Goal: Task Accomplishment & Management: Complete application form

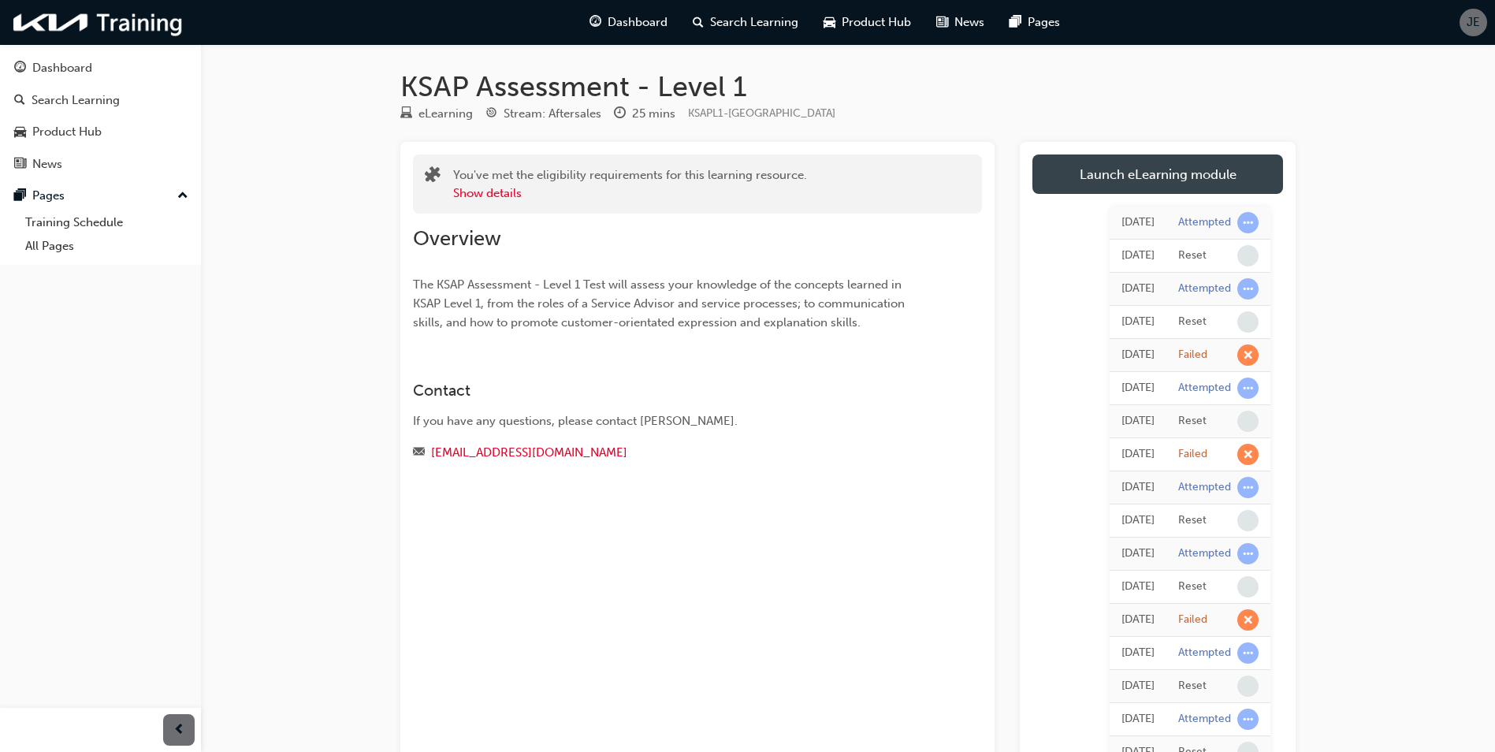
click at [1098, 162] on link "Launch eLearning module" at bounding box center [1157, 173] width 251 height 39
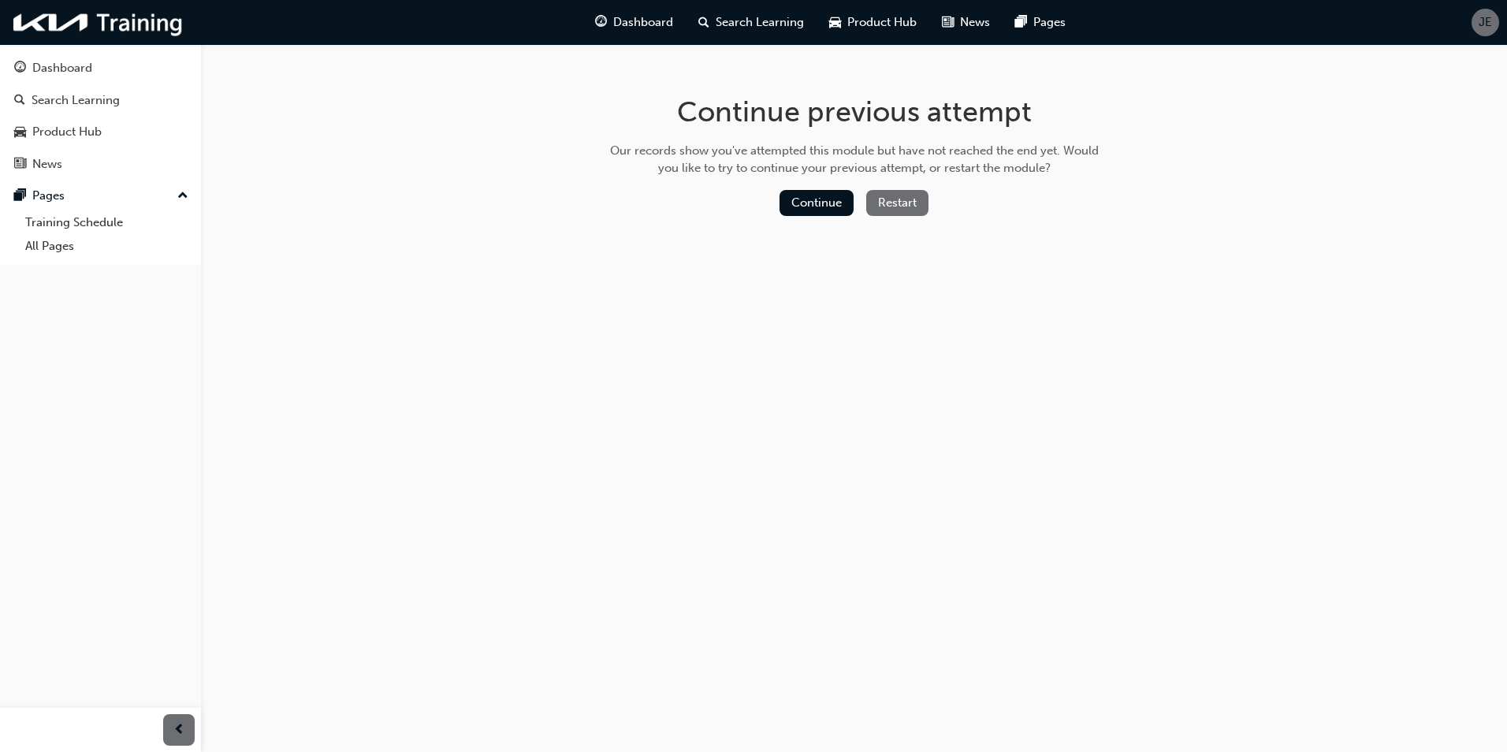
click at [906, 186] on div "Continue previous attempt Our records show you've attempted this module but hav…" at bounding box center [854, 158] width 512 height 229
click at [910, 210] on button "Restart" at bounding box center [897, 203] width 62 height 26
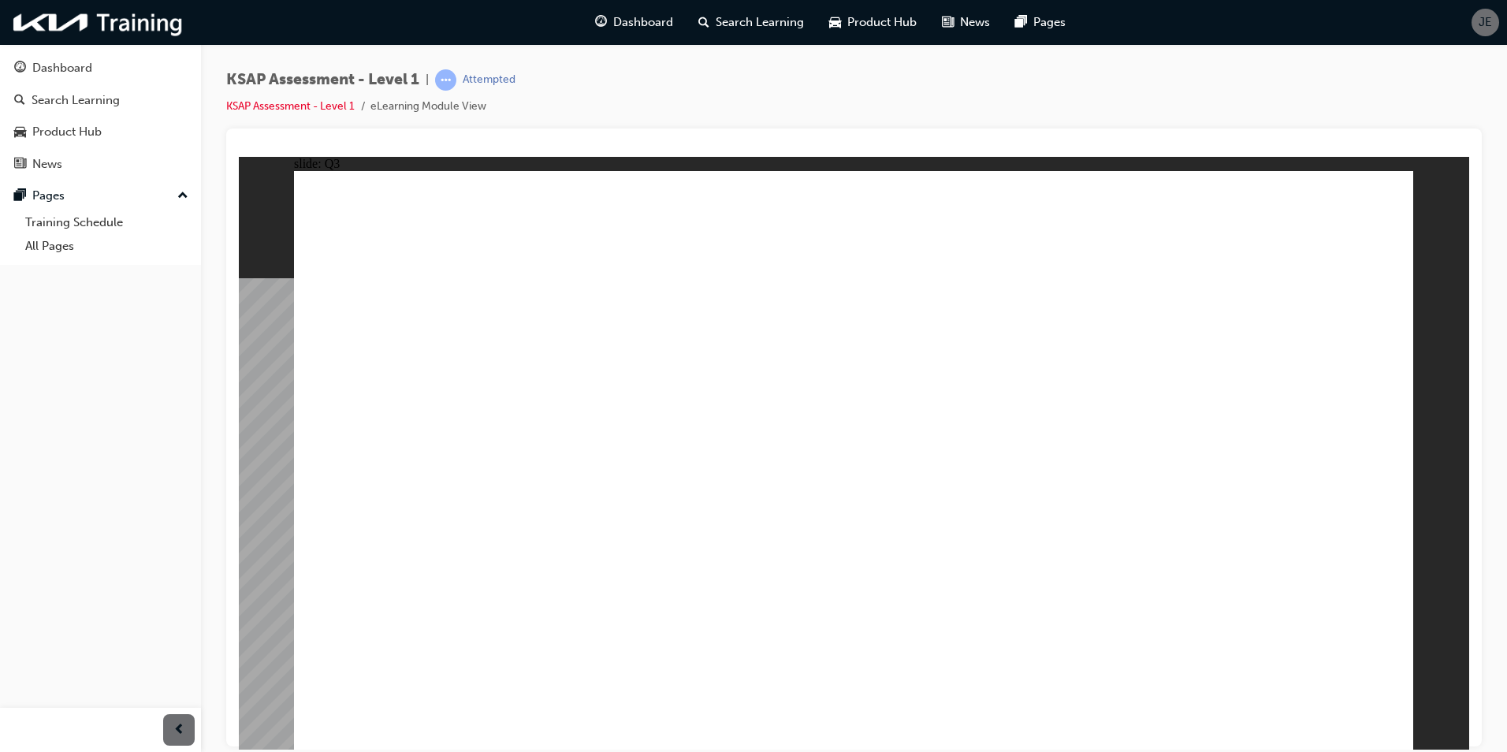
radio input "true"
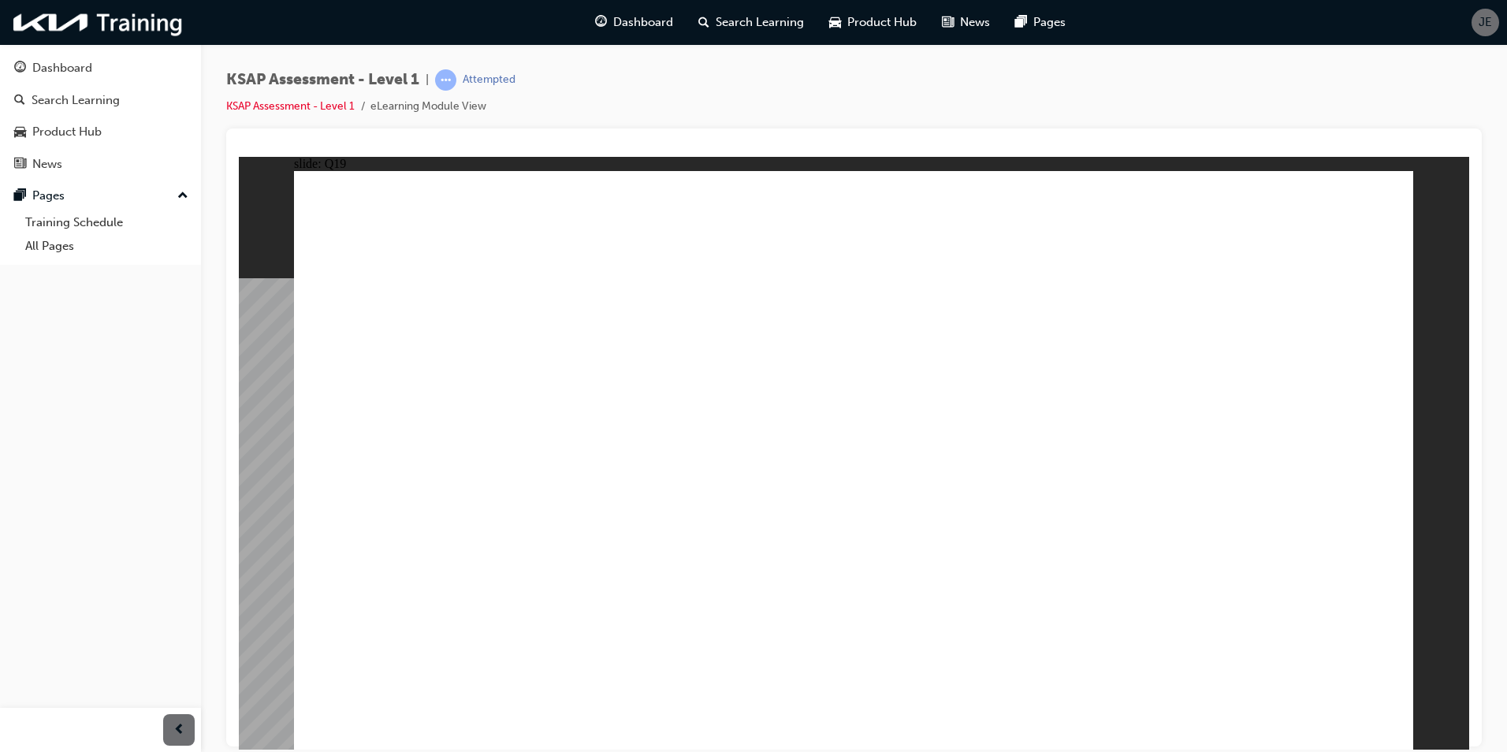
radio input "true"
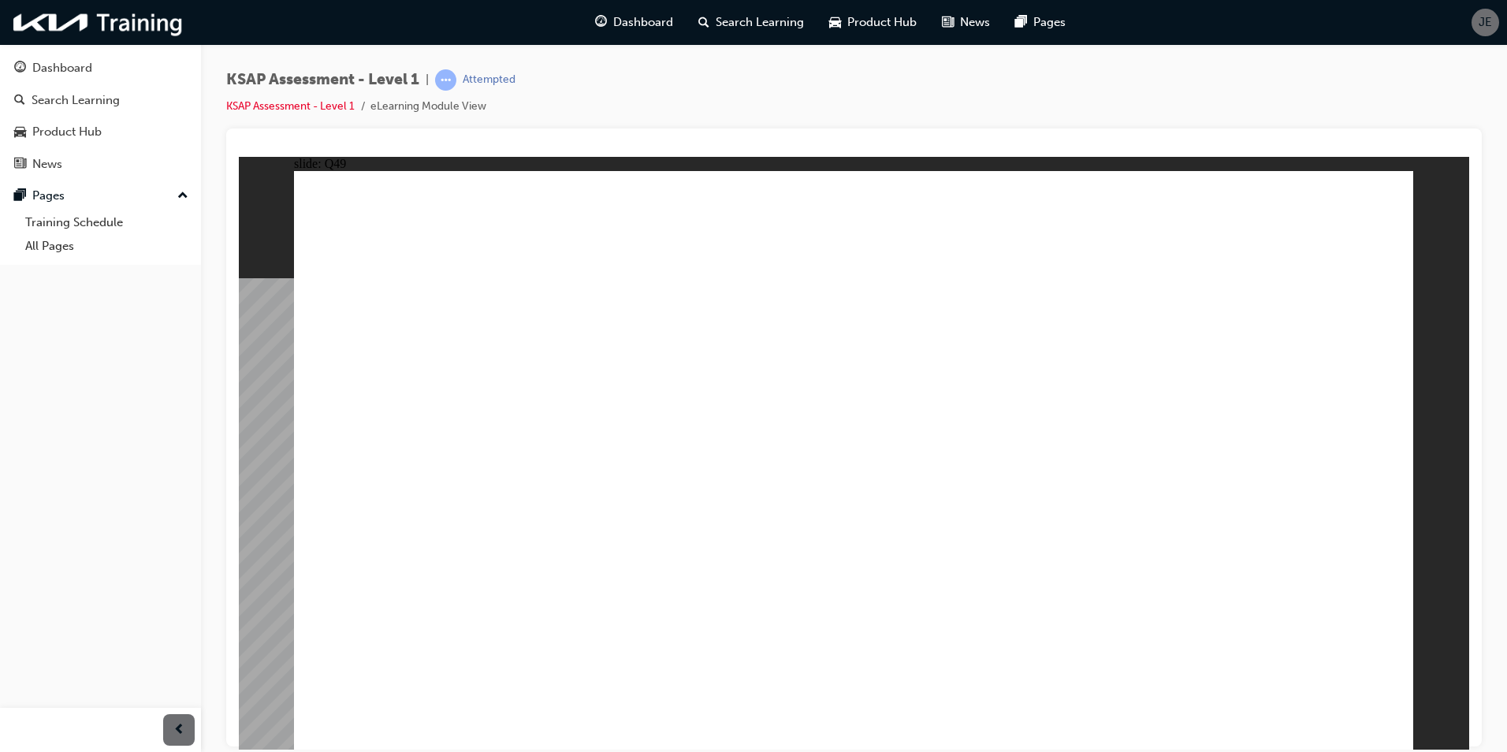
radio input "true"
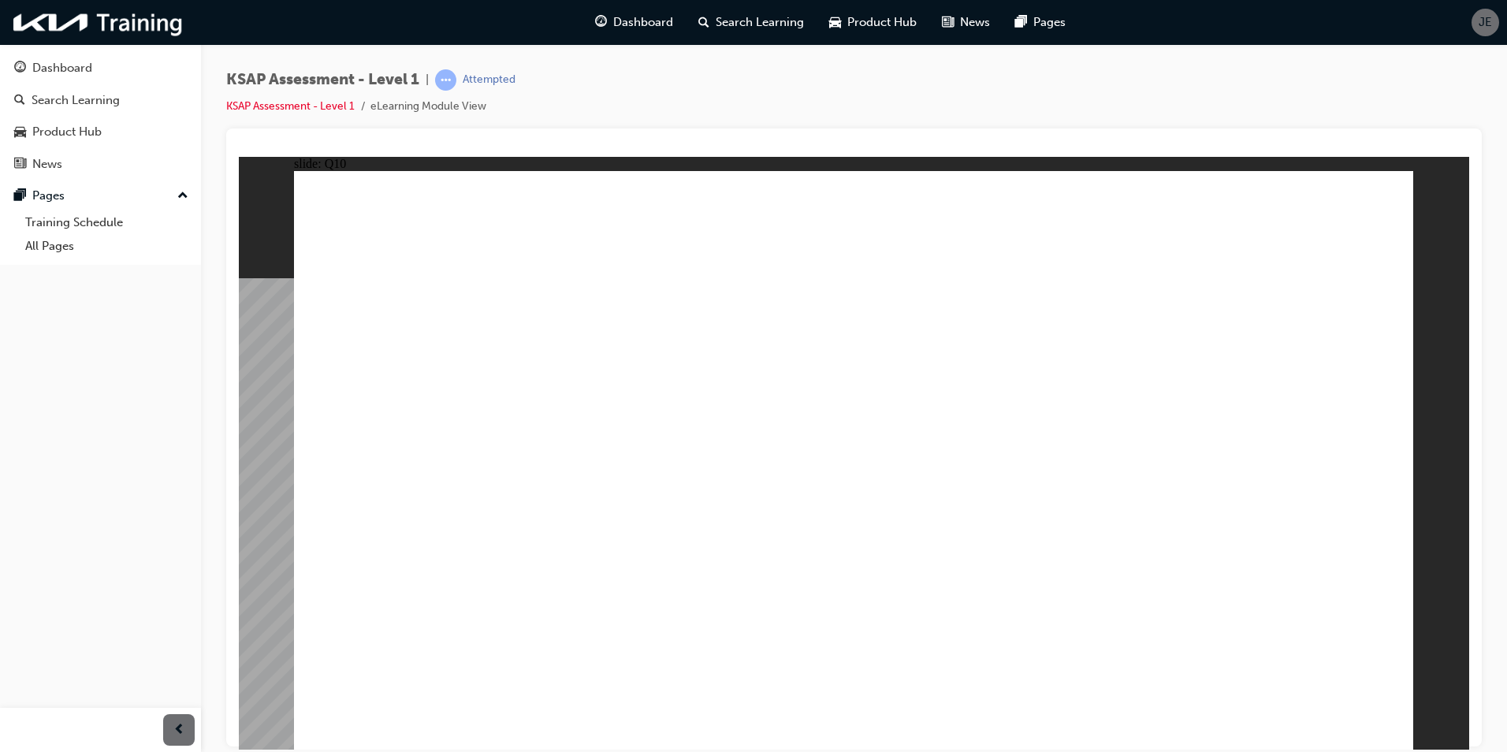
radio input "true"
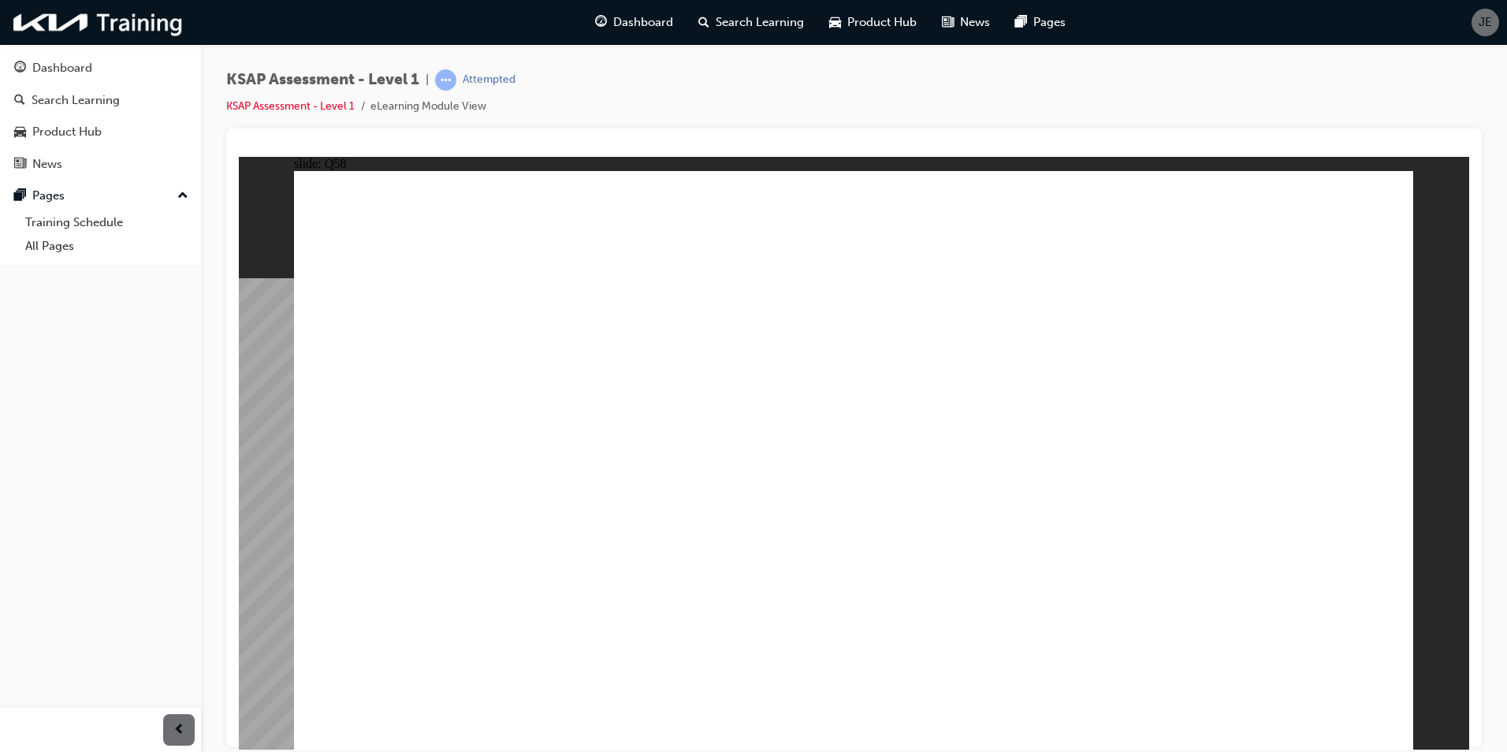
radio input "true"
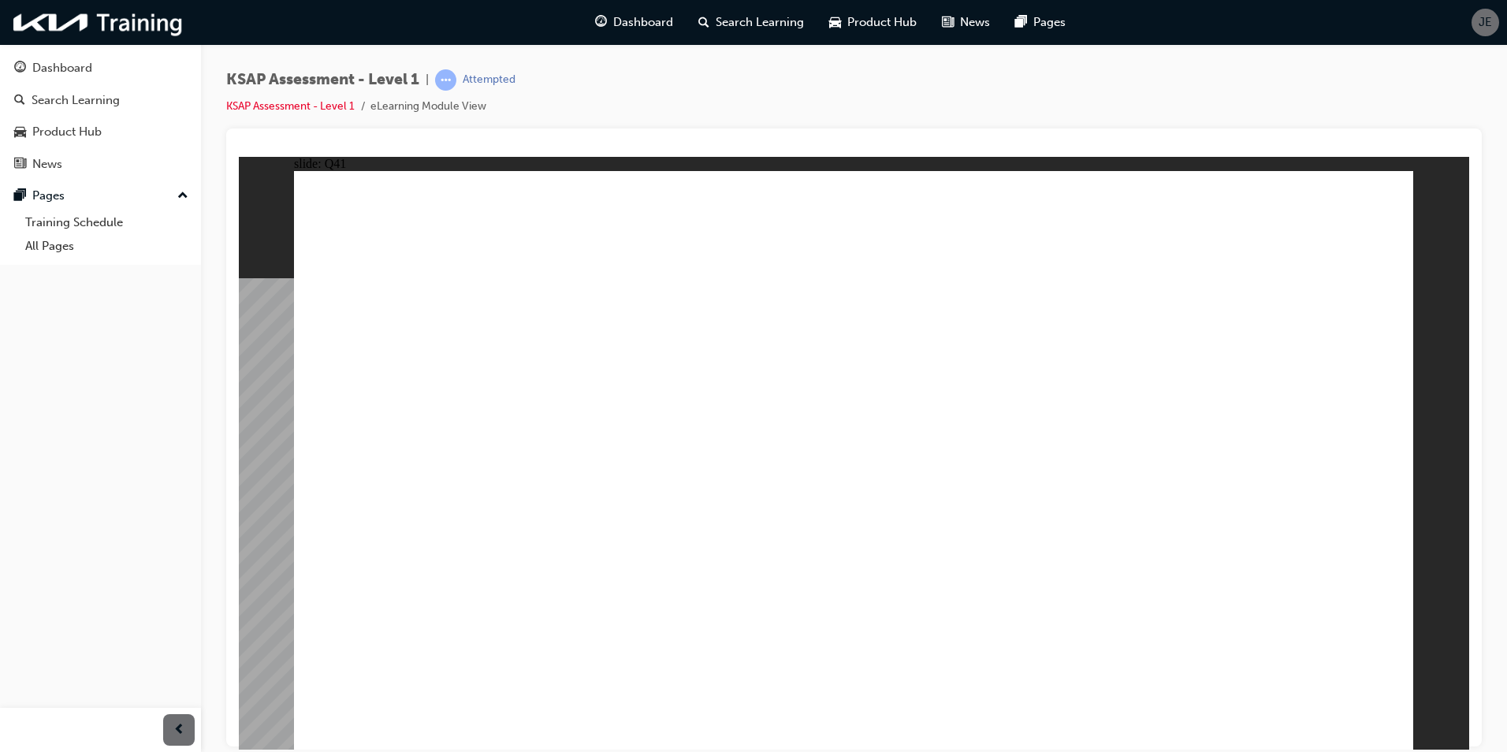
radio input "true"
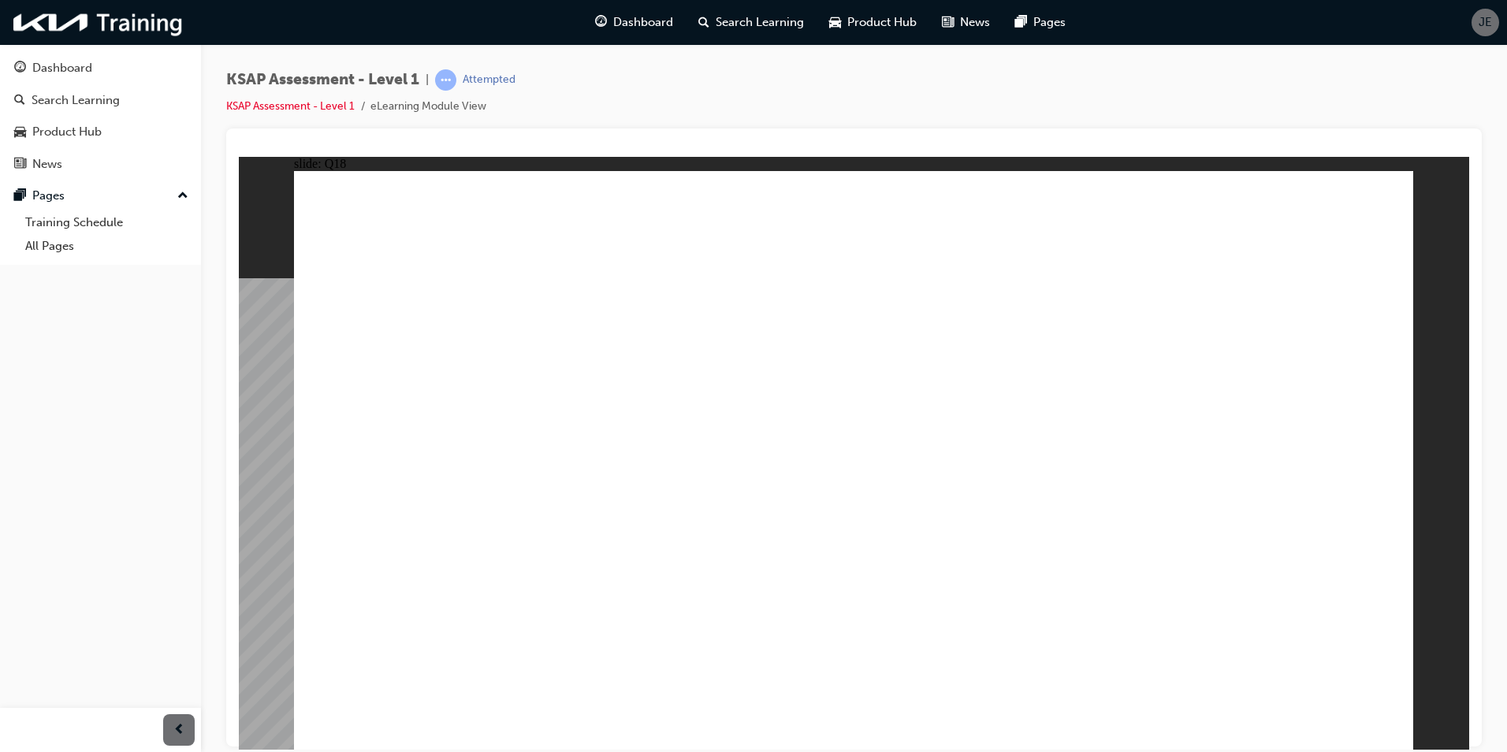
radio input "false"
radio input "true"
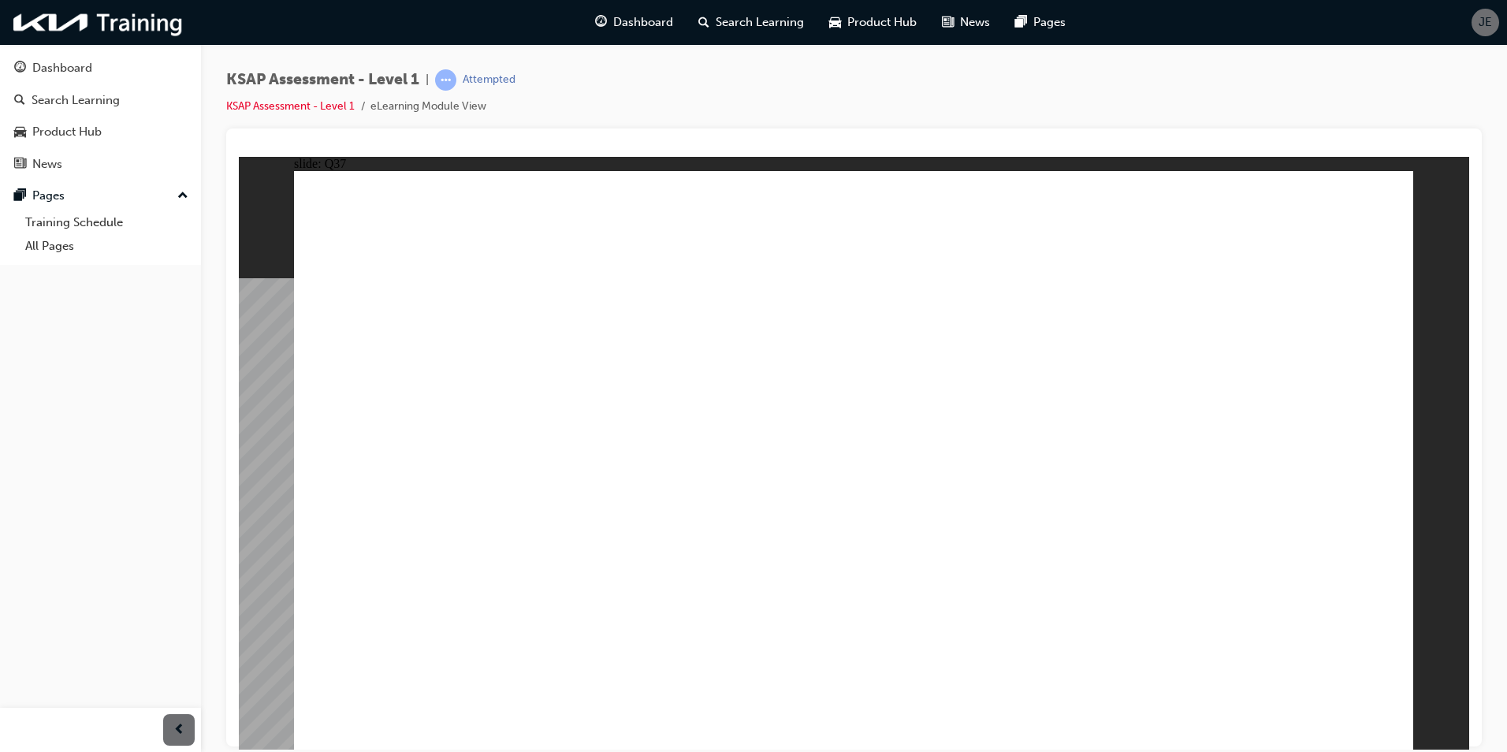
radio input "true"
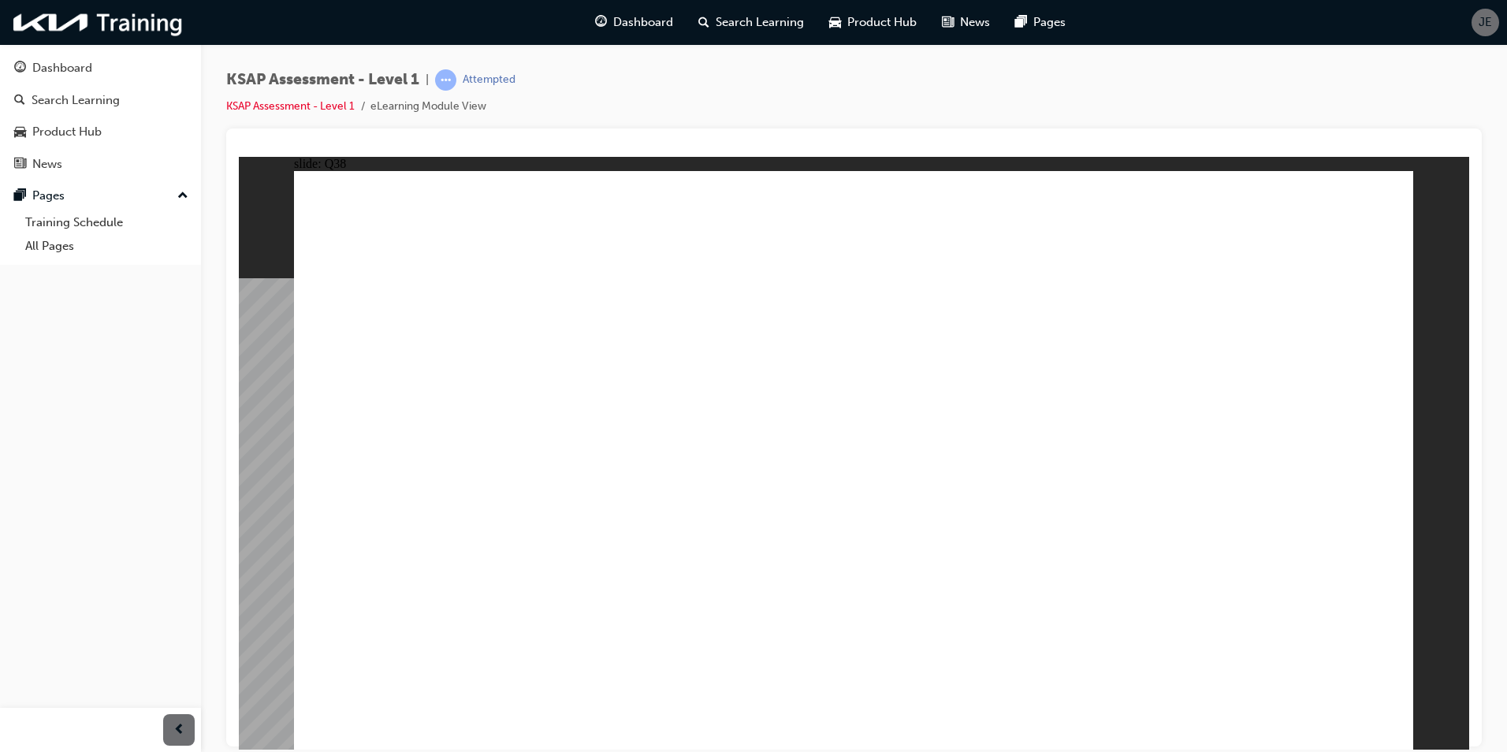
radio input "true"
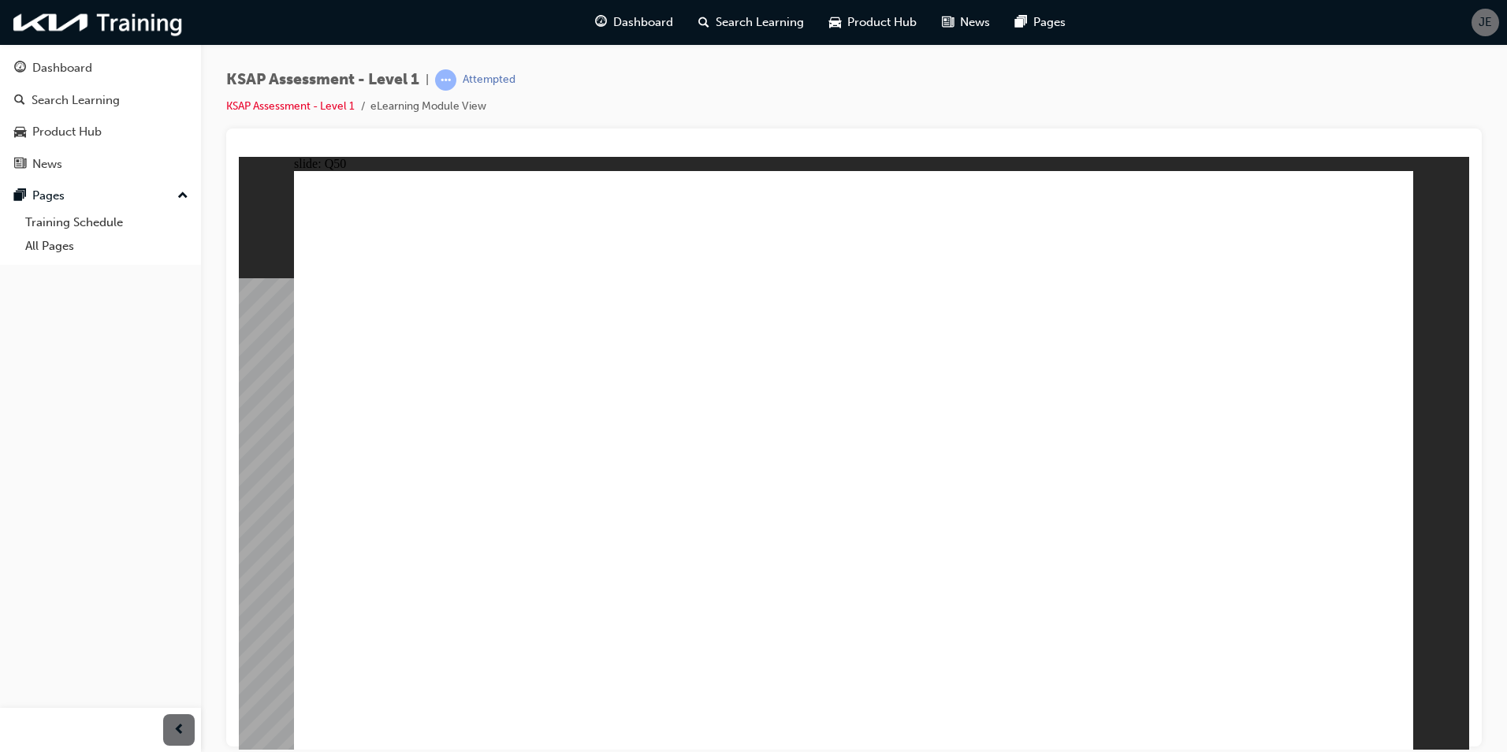
radio input "true"
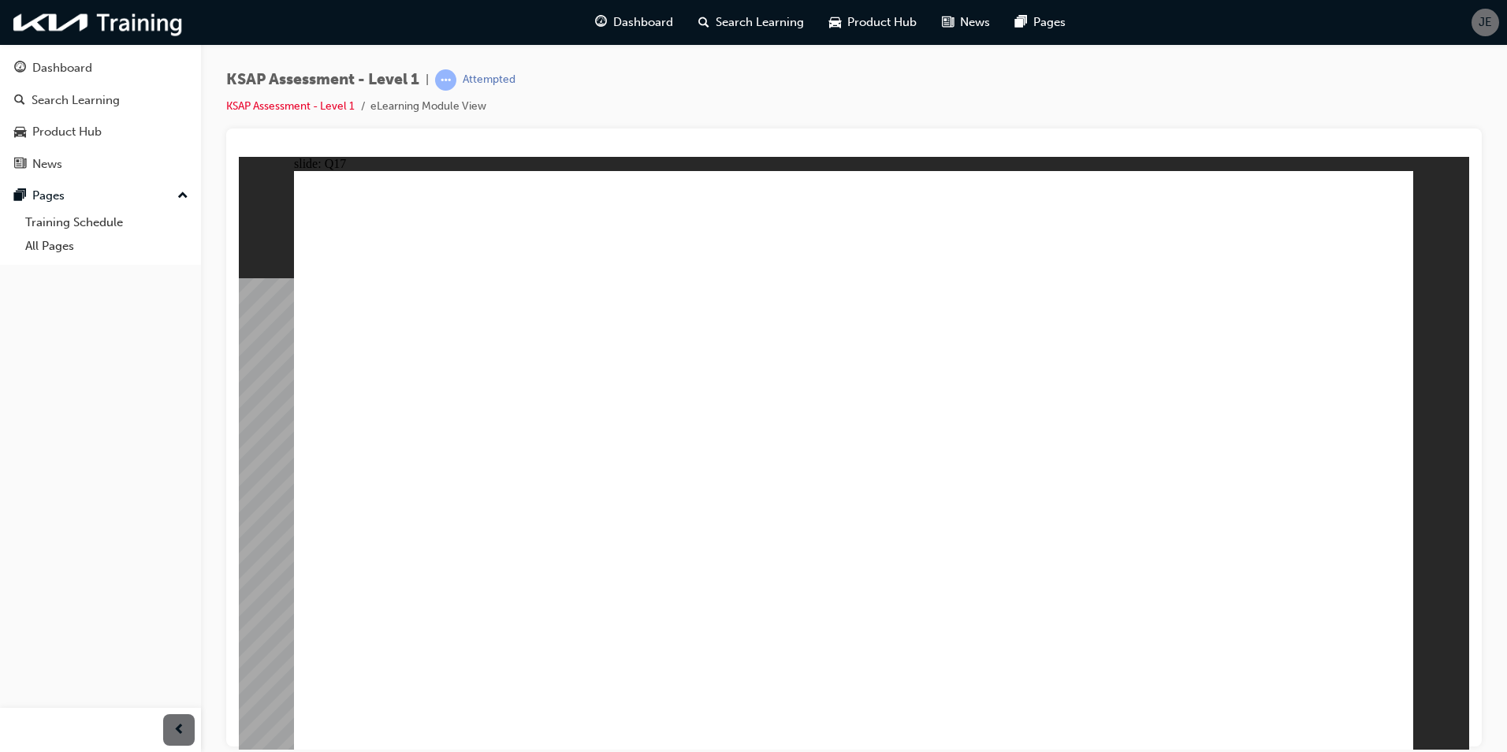
radio input "true"
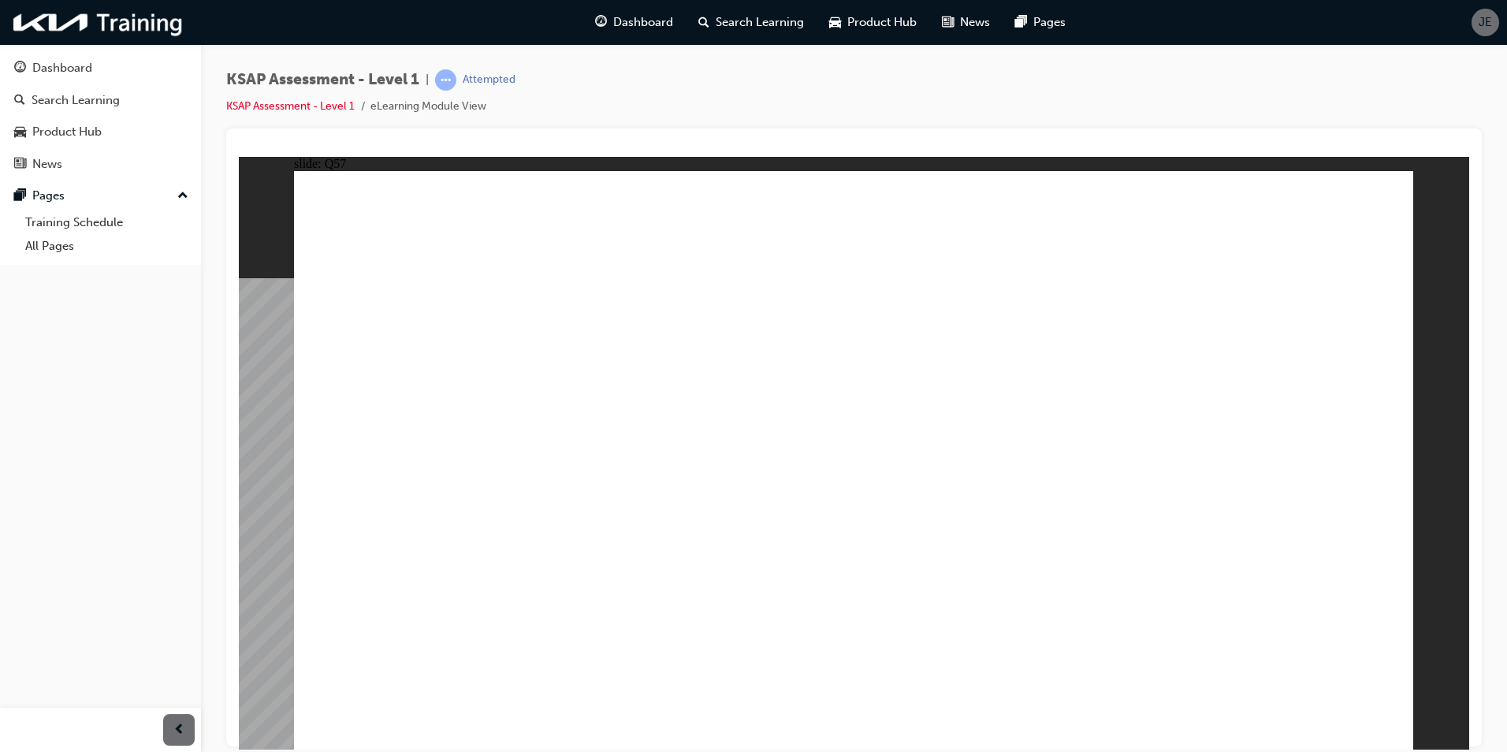
radio input "true"
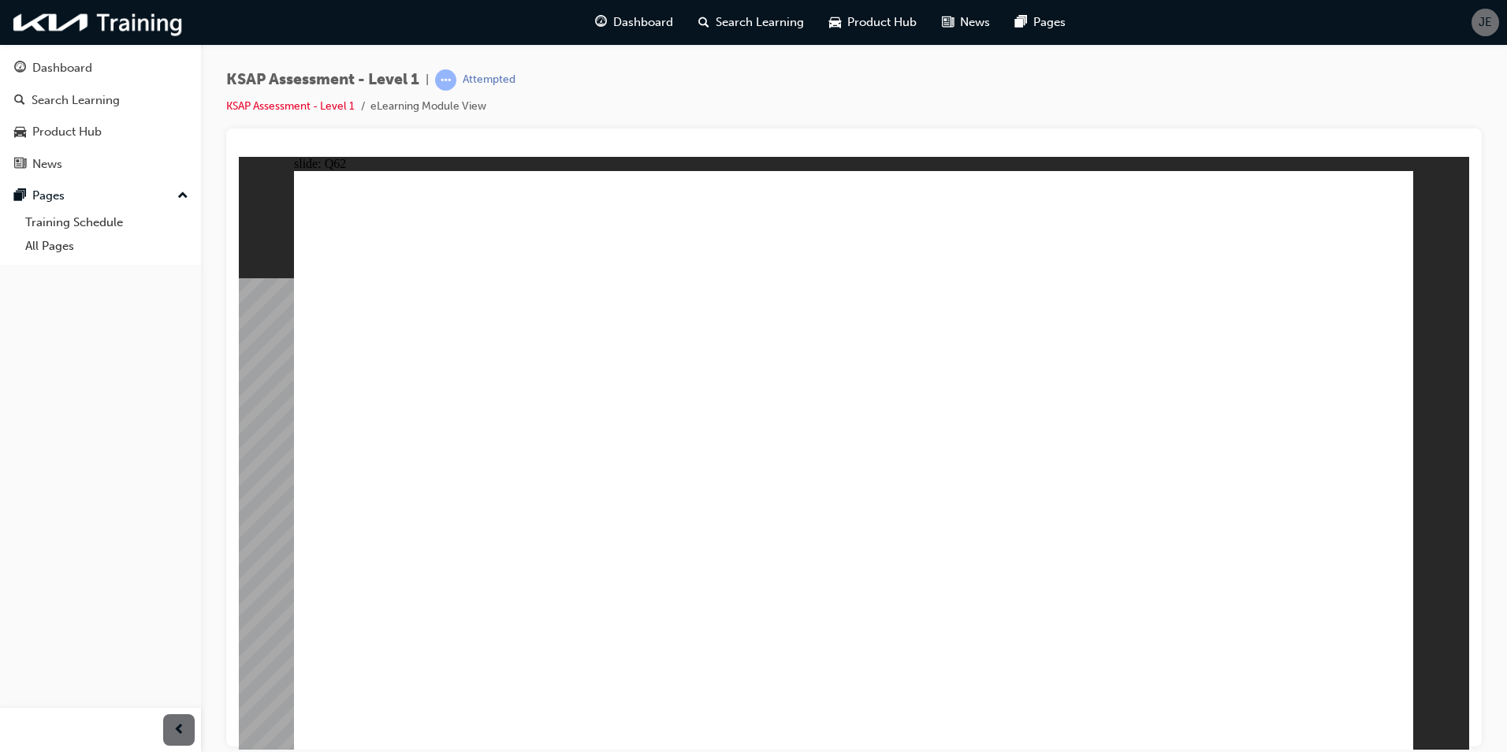
radio input "true"
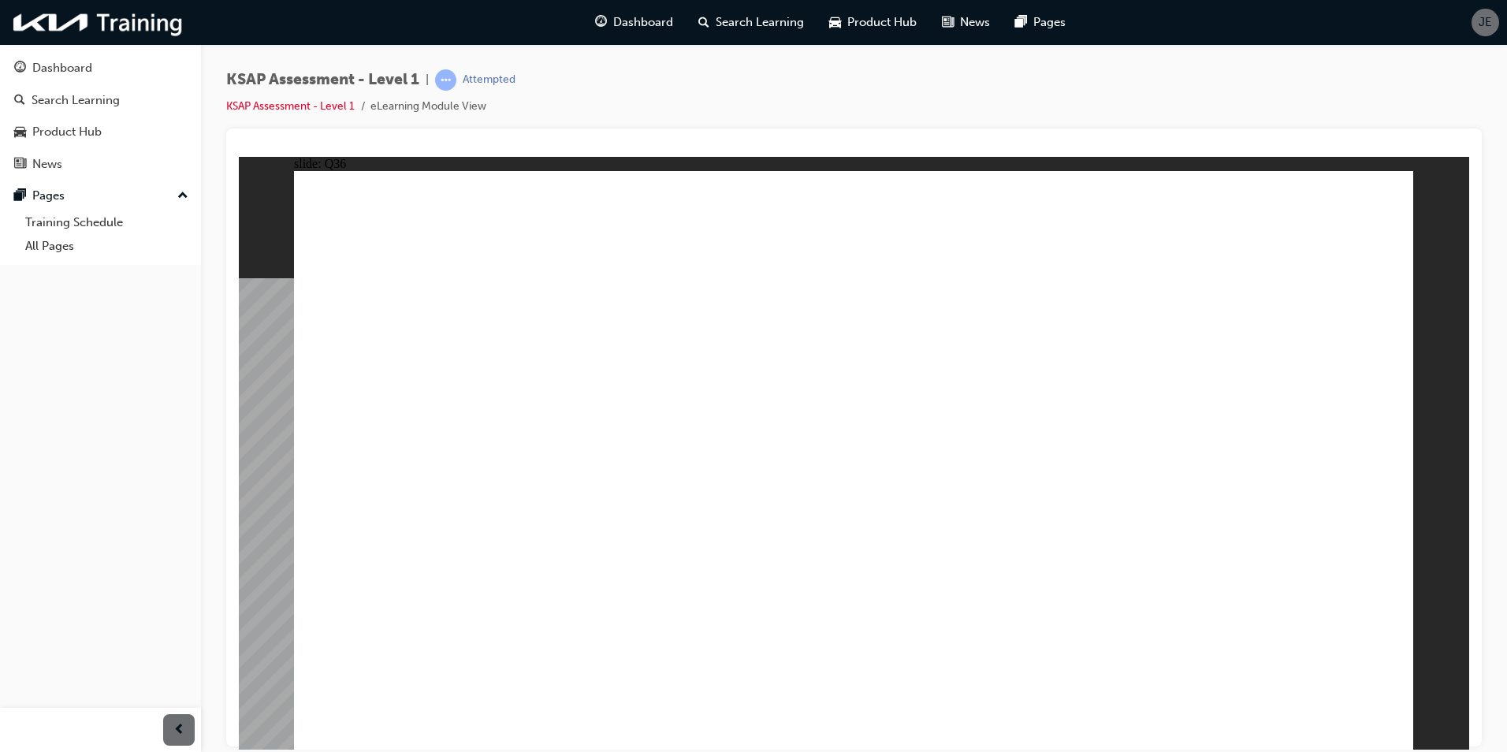
radio input "true"
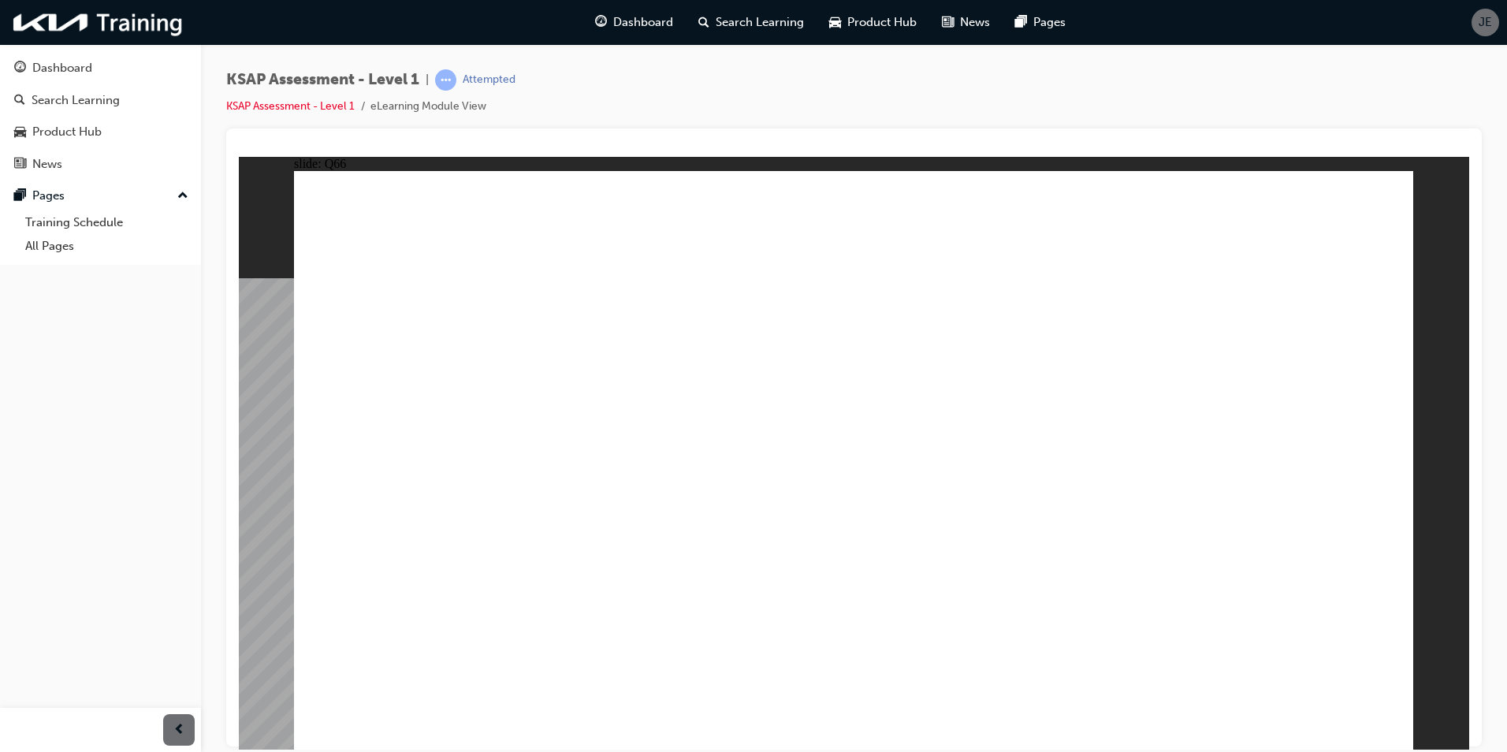
drag, startPoint x: 951, startPoint y: 600, endPoint x: 1173, endPoint y: 697, distance: 241.7
radio input "true"
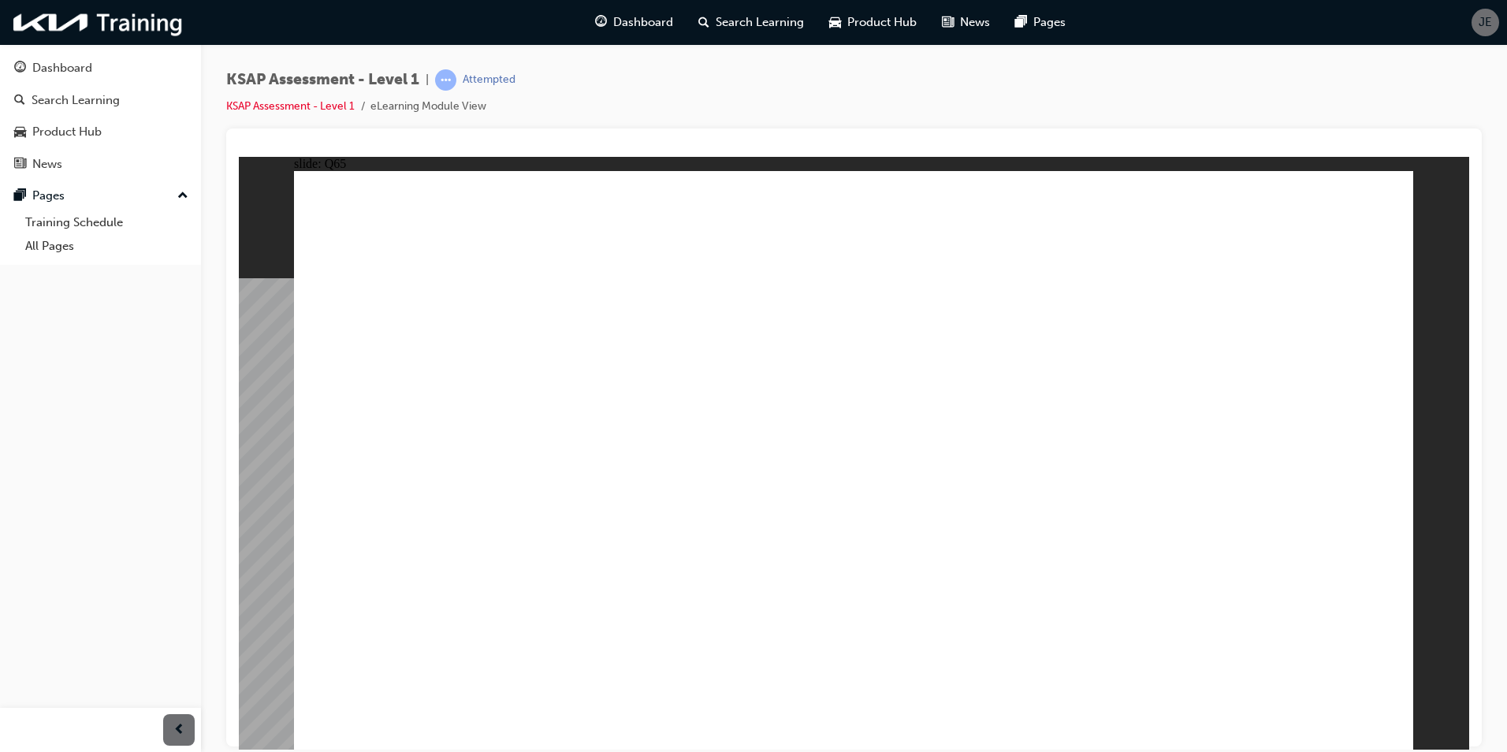
radio input "true"
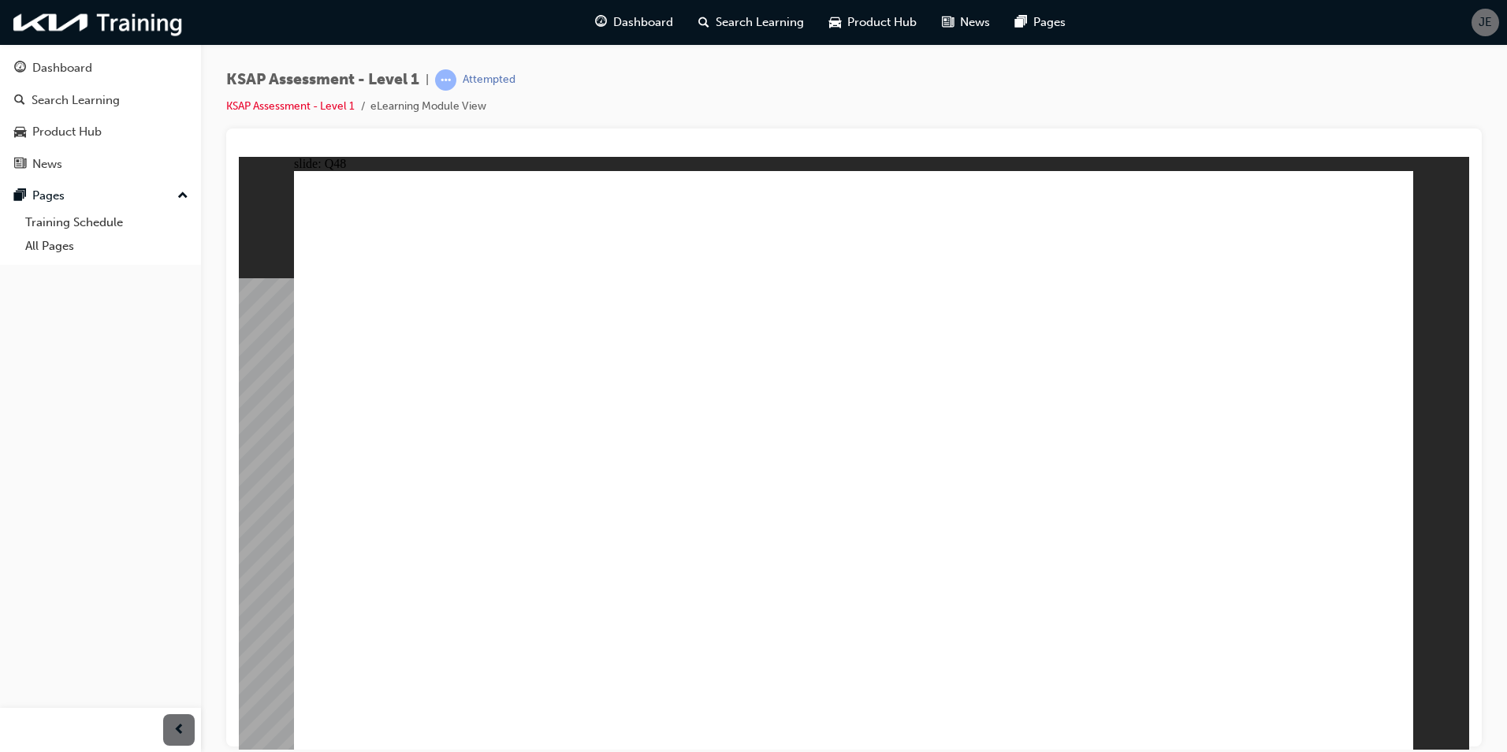
radio input "true"
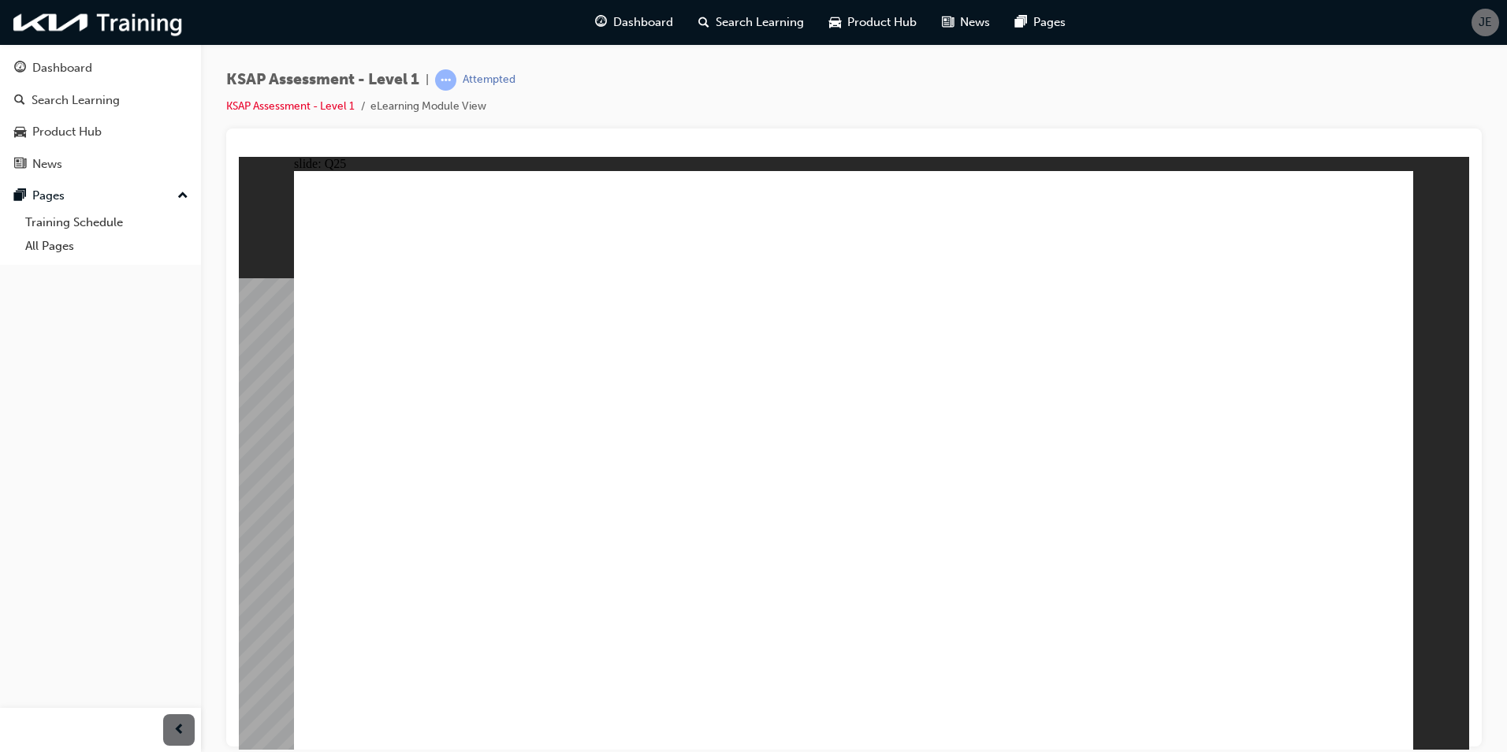
radio input "true"
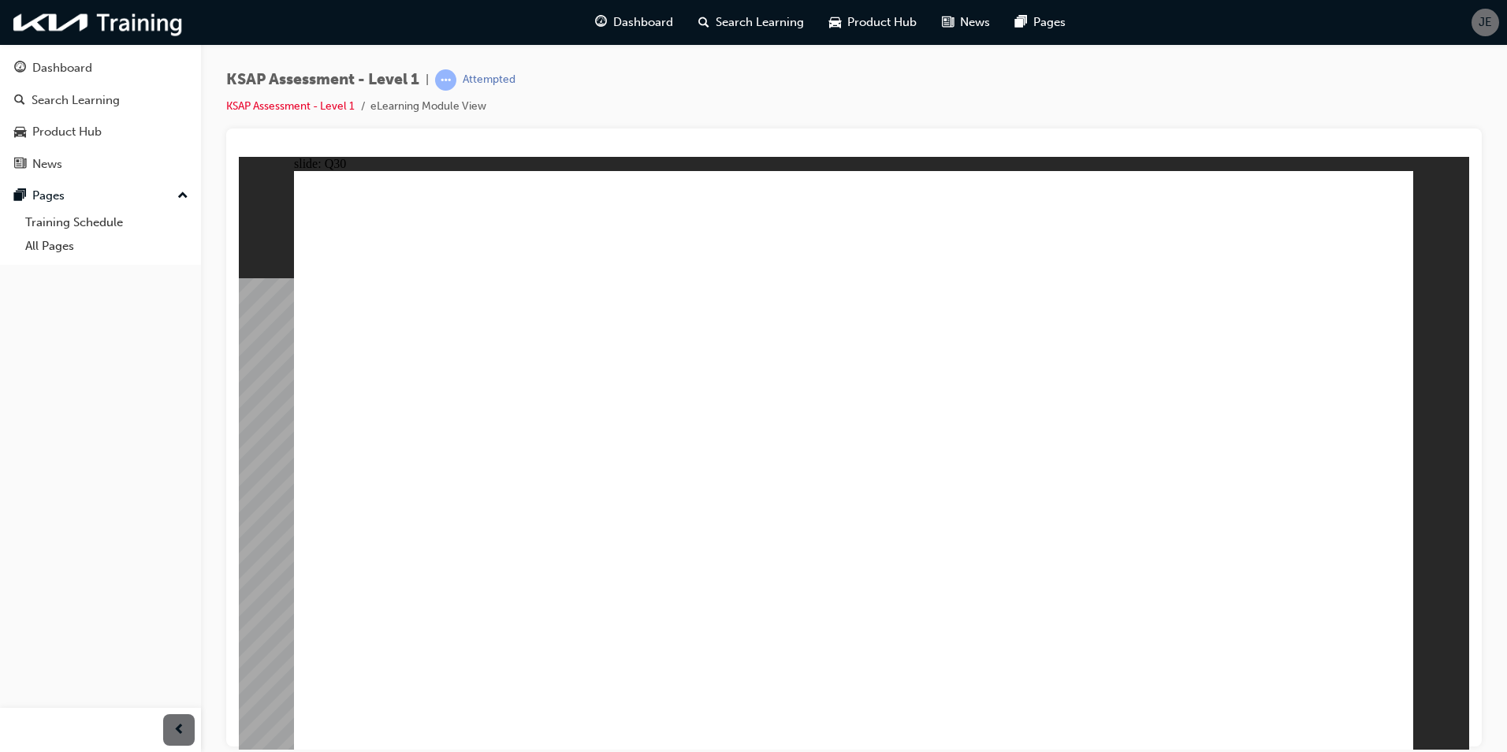
drag, startPoint x: 1058, startPoint y: 541, endPoint x: 1071, endPoint y: 546, distance: 13.8
radio input "true"
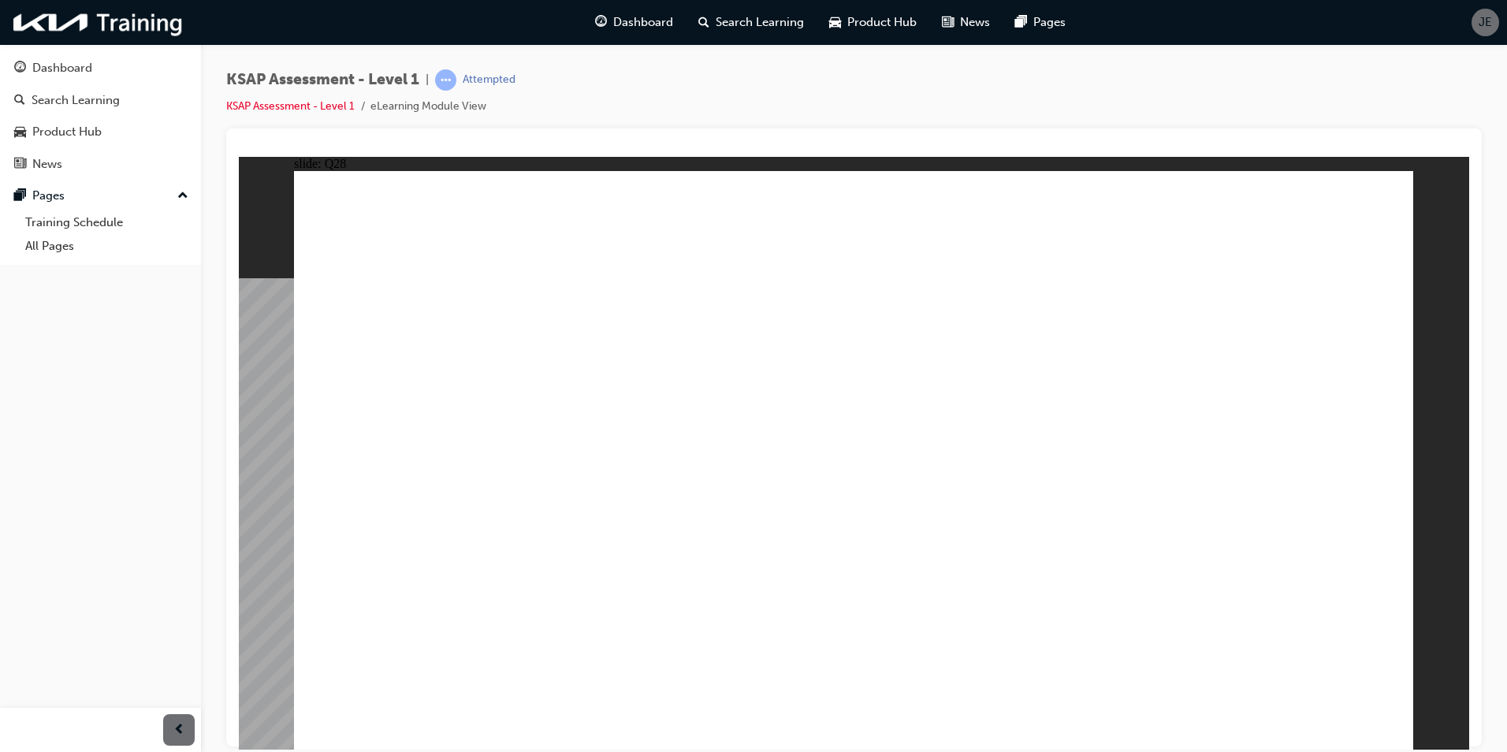
radio input "true"
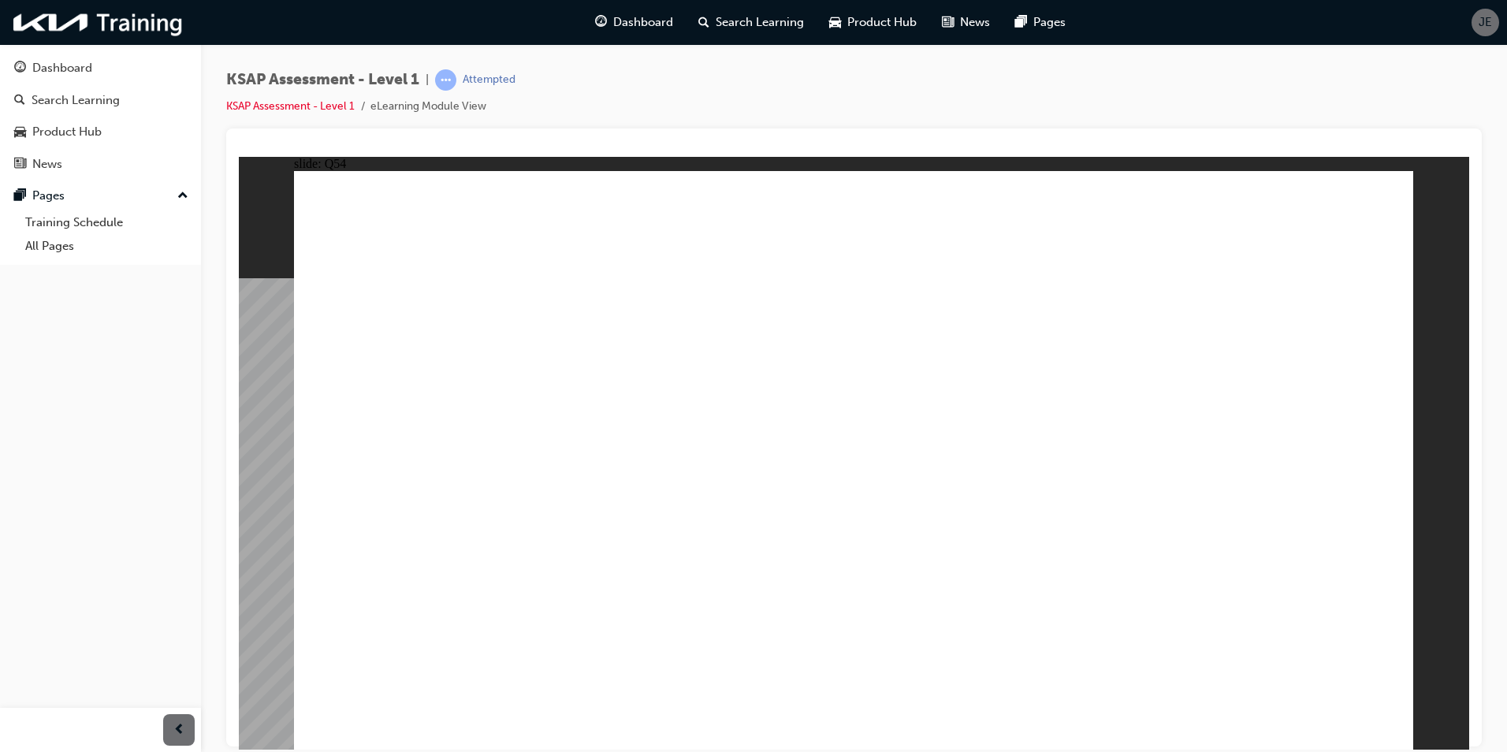
radio input "true"
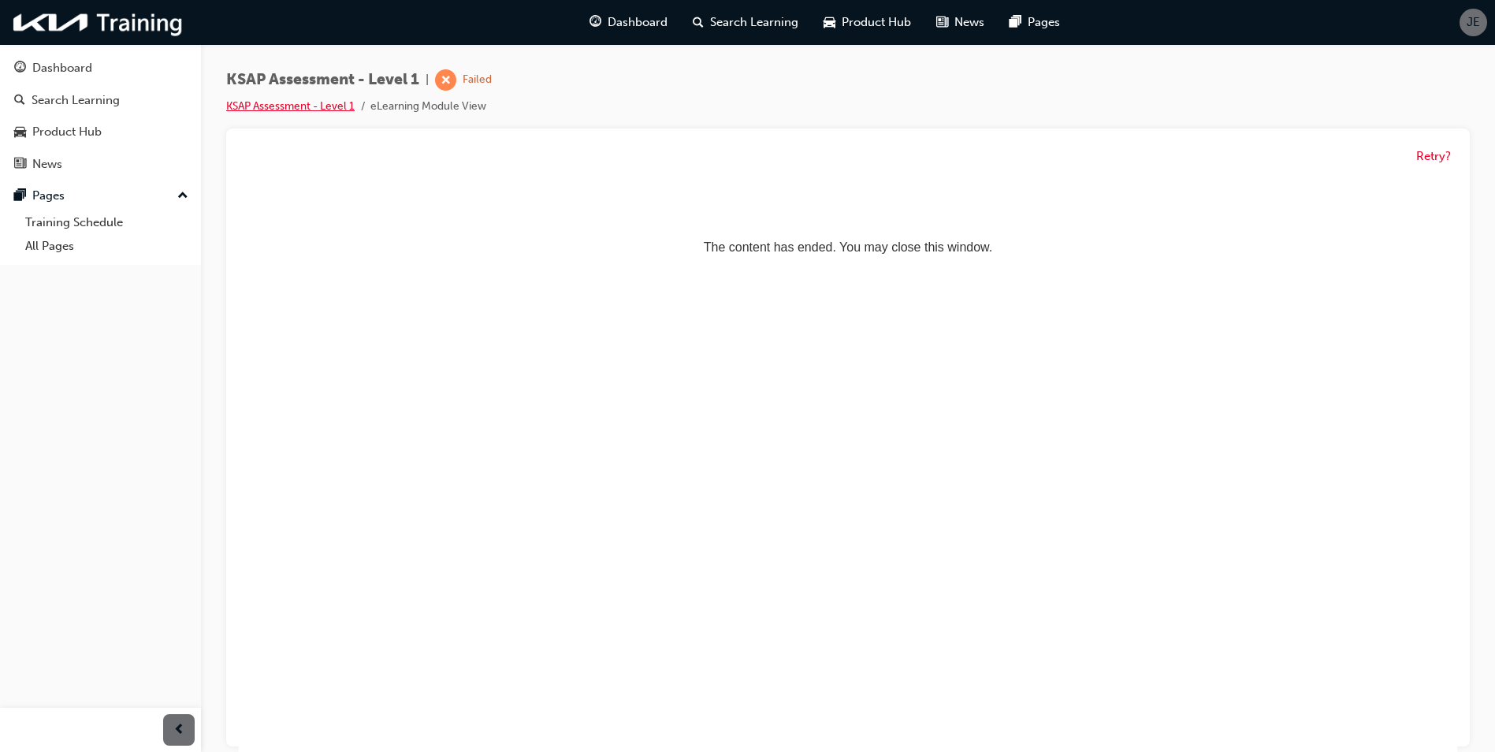
click at [340, 113] on li "KSAP Assessment - Level 1" at bounding box center [298, 107] width 144 height 18
click at [336, 110] on link "KSAP Assessment - Level 1" at bounding box center [290, 105] width 128 height 13
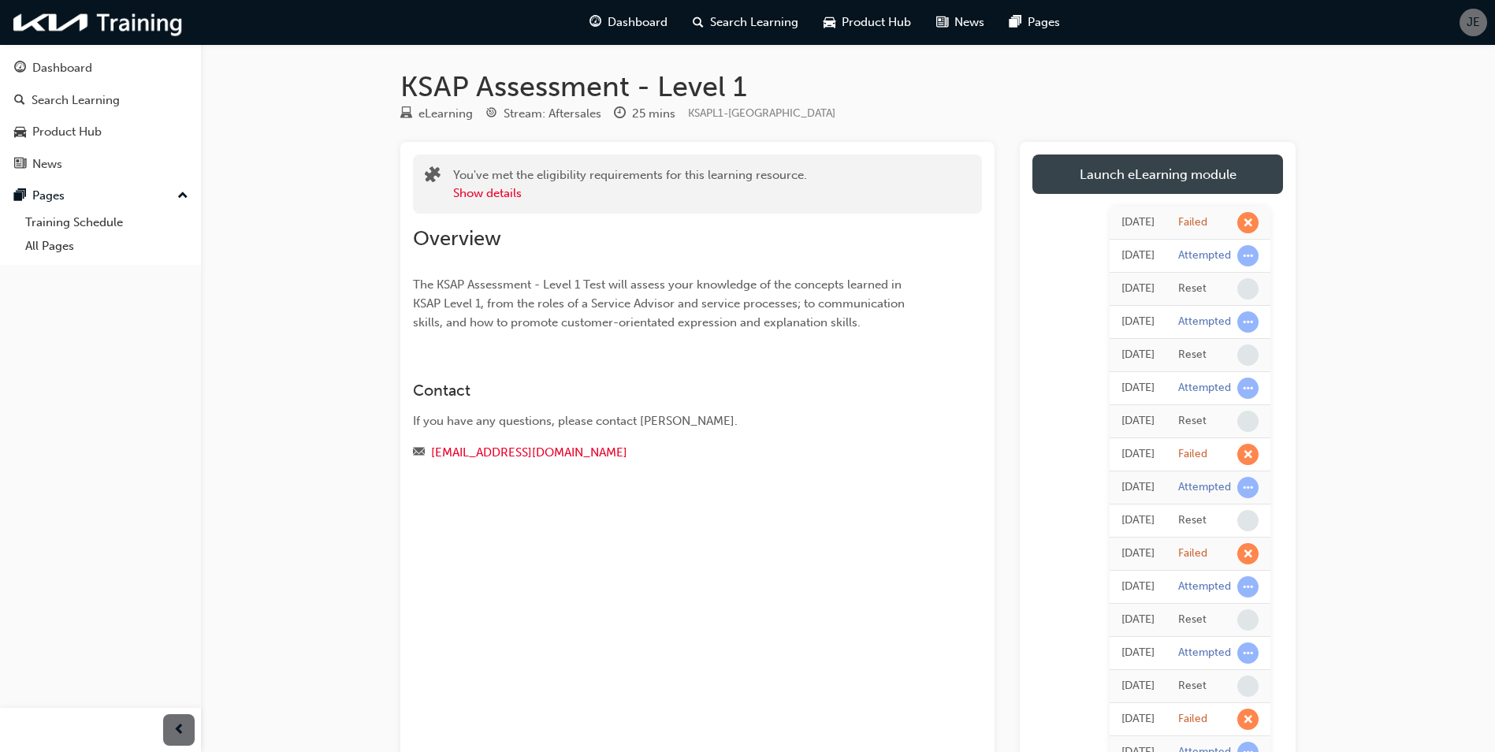
click at [1113, 166] on link "Launch eLearning module" at bounding box center [1157, 173] width 251 height 39
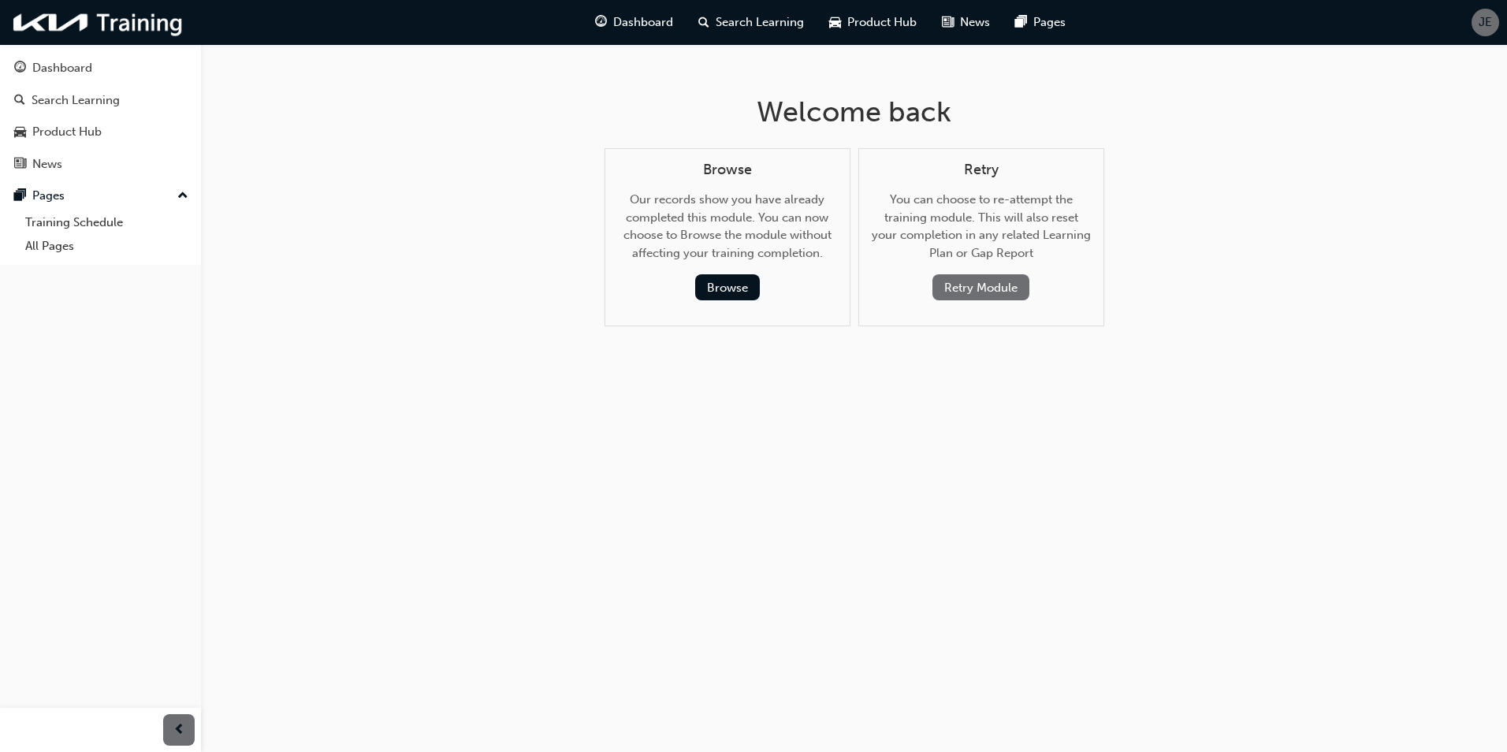
click at [990, 291] on button "Retry Module" at bounding box center [980, 287] width 97 height 26
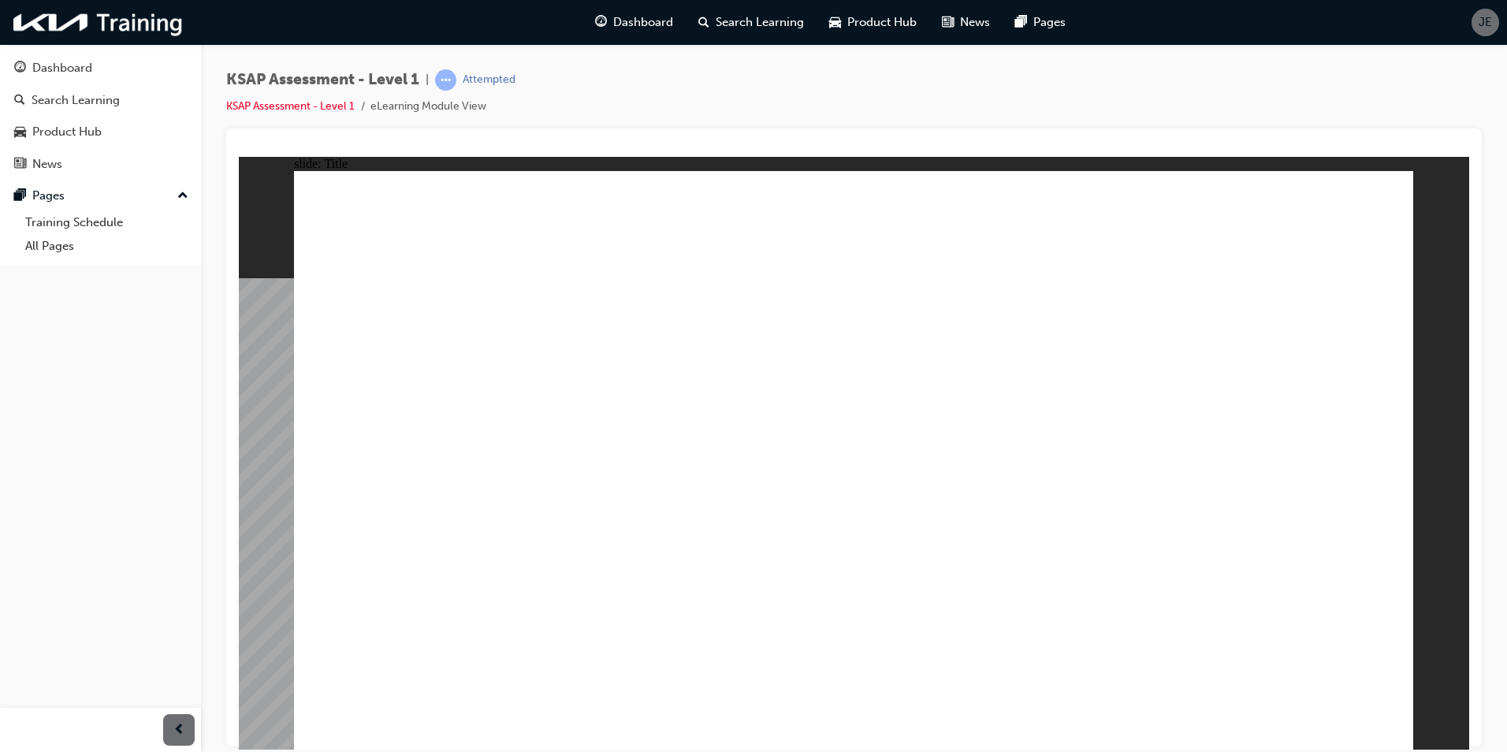
click at [239, 156] on image at bounding box center [239, 156] width 0 height 0
radio input "true"
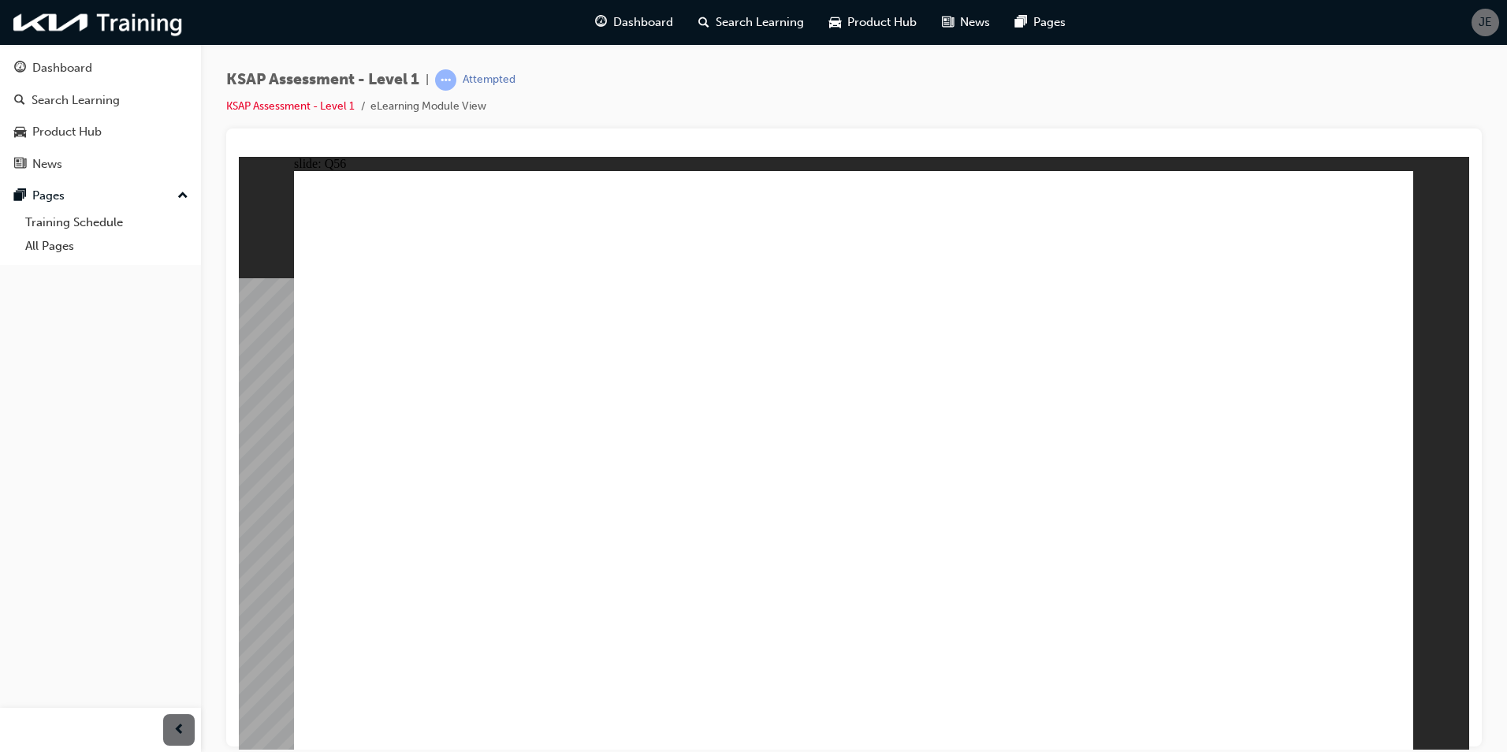
radio input "true"
